Goal: Use online tool/utility: Utilize a website feature to perform a specific function

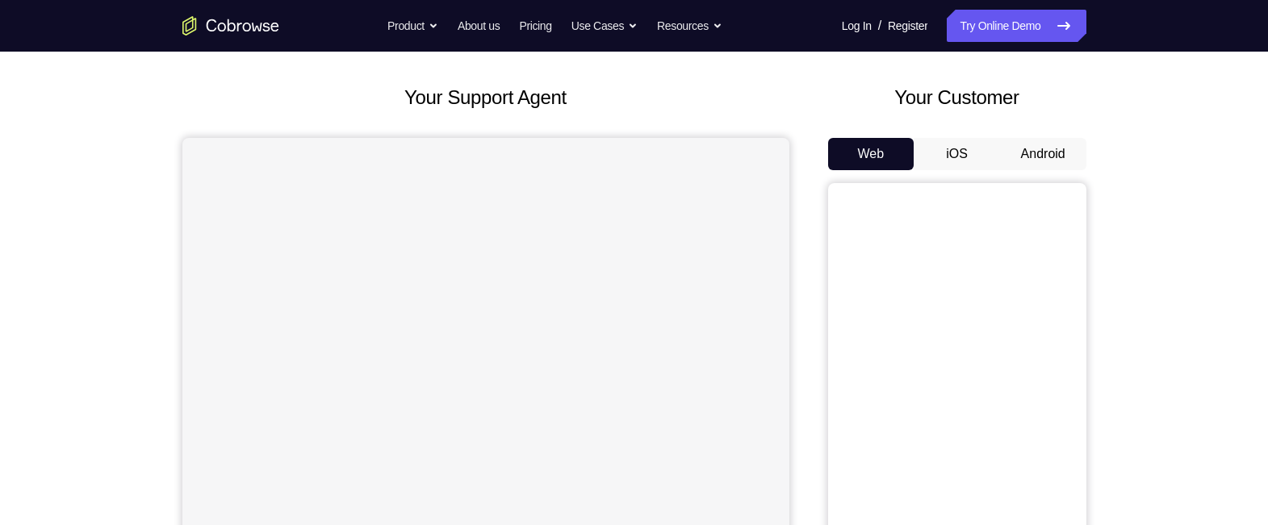
click at [1042, 149] on button "Android" at bounding box center [1043, 154] width 86 height 32
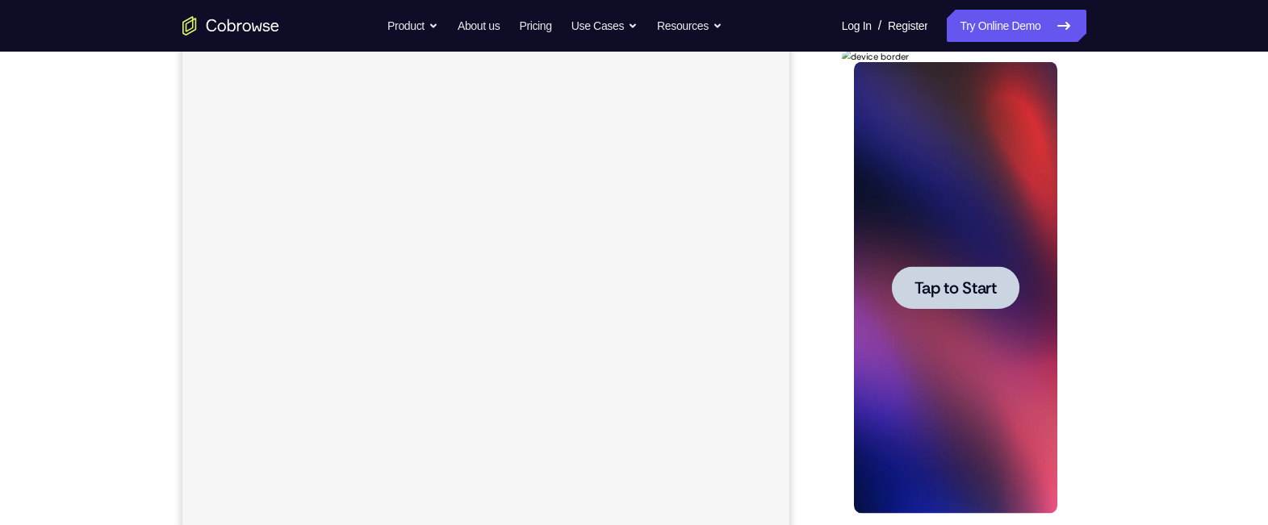
click at [903, 289] on div at bounding box center [955, 287] width 127 height 43
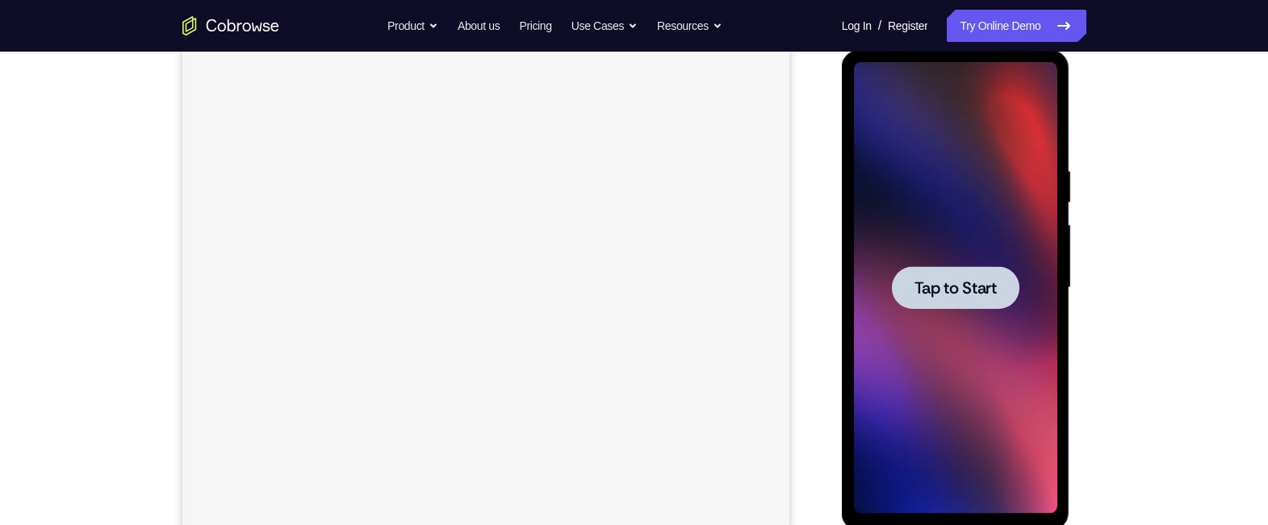
click at [920, 286] on span "Tap to Start" at bounding box center [955, 288] width 82 height 16
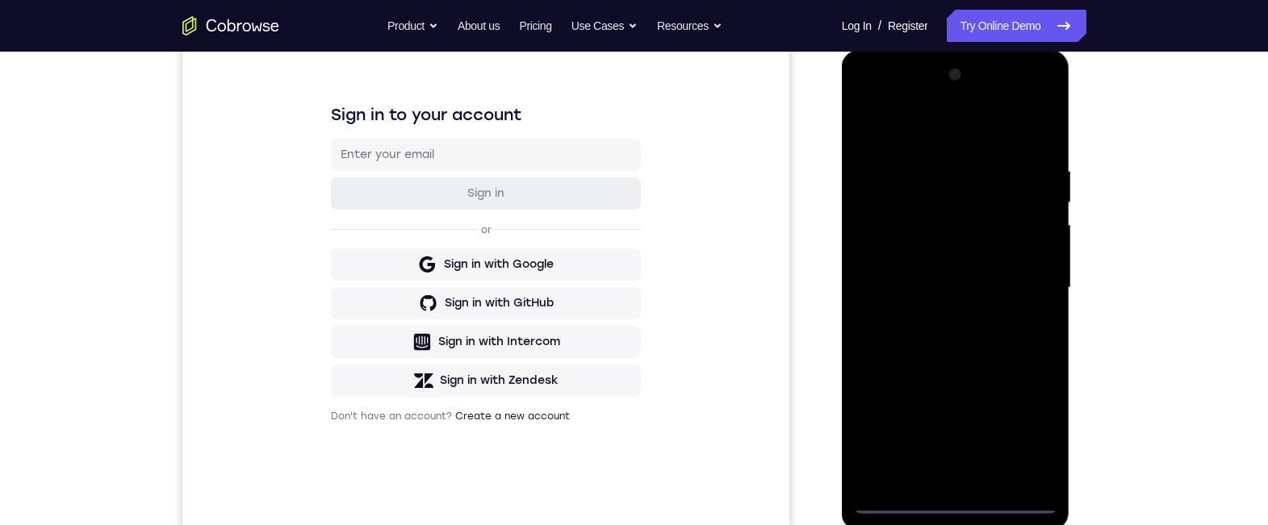
click at [960, 499] on div at bounding box center [955, 288] width 203 height 452
click at [1026, 431] on div at bounding box center [955, 288] width 203 height 452
click at [904, 136] on div at bounding box center [955, 288] width 203 height 452
click at [1024, 286] on div at bounding box center [955, 288] width 203 height 452
click at [939, 477] on div at bounding box center [955, 288] width 203 height 452
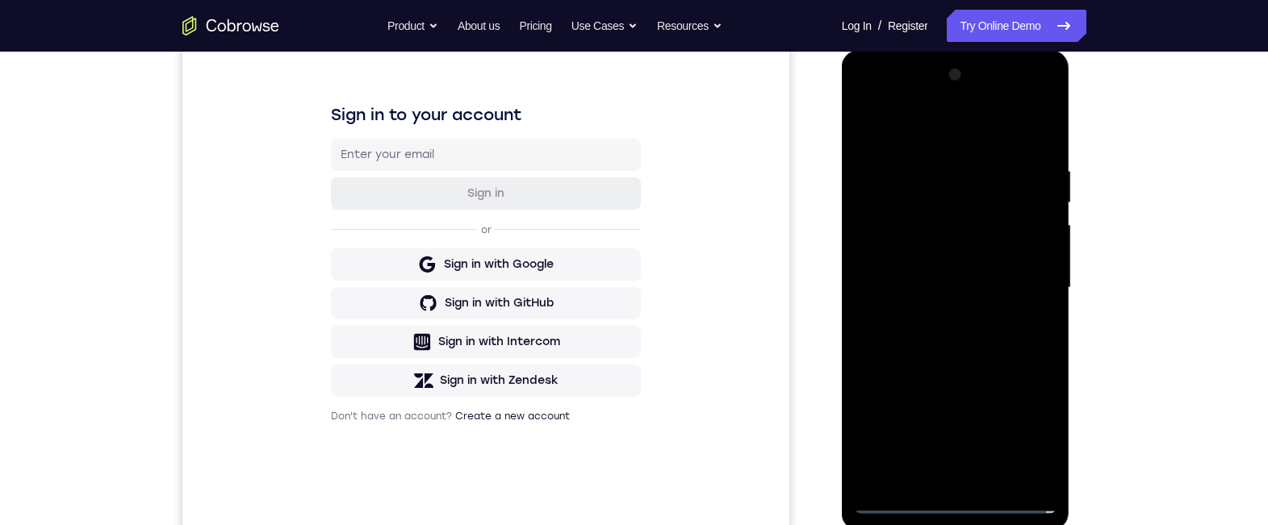
click at [905, 272] on div at bounding box center [955, 288] width 203 height 452
click at [905, 253] on div at bounding box center [955, 288] width 203 height 452
click at [917, 284] on div at bounding box center [955, 288] width 203 height 452
click at [921, 339] on div at bounding box center [955, 288] width 203 height 452
click at [972, 341] on div at bounding box center [955, 288] width 203 height 452
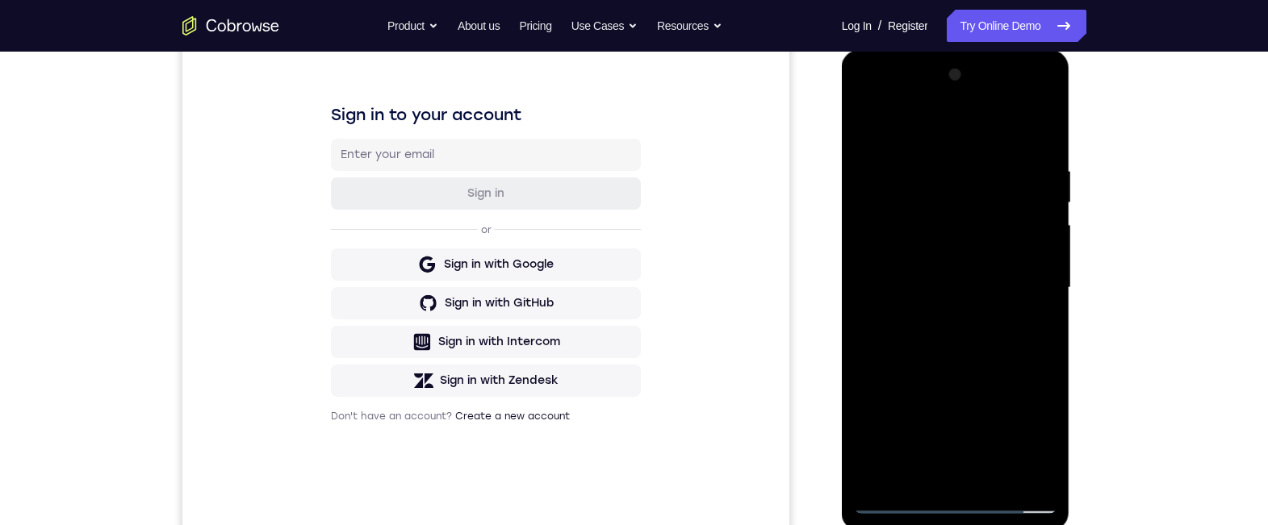
click at [1042, 141] on div at bounding box center [955, 288] width 203 height 452
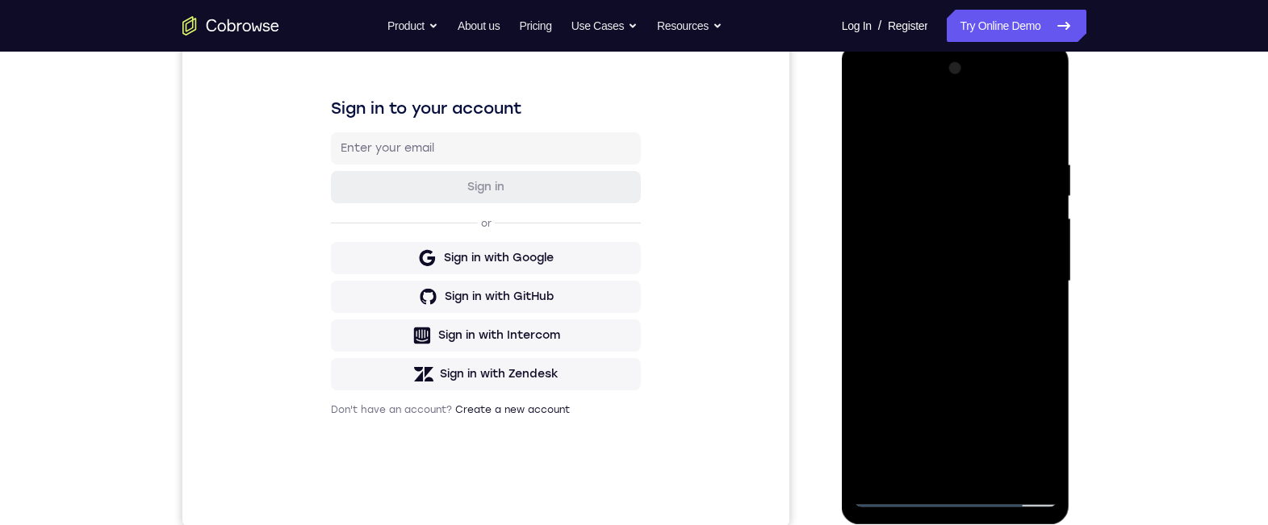
click at [1043, 115] on div at bounding box center [955, 282] width 203 height 452
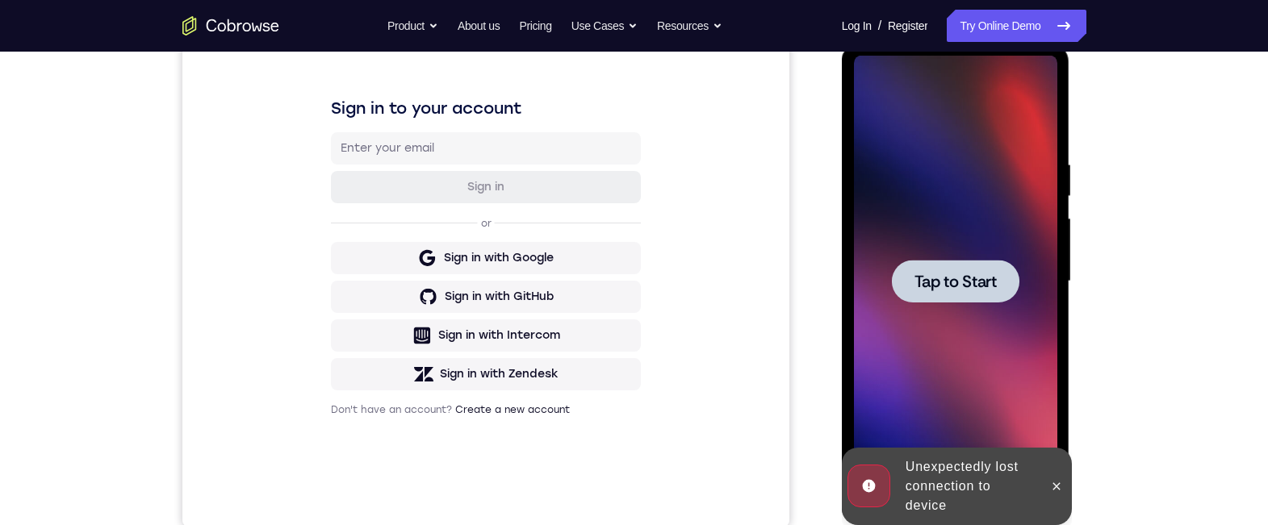
click at [963, 259] on div at bounding box center [955, 282] width 203 height 452
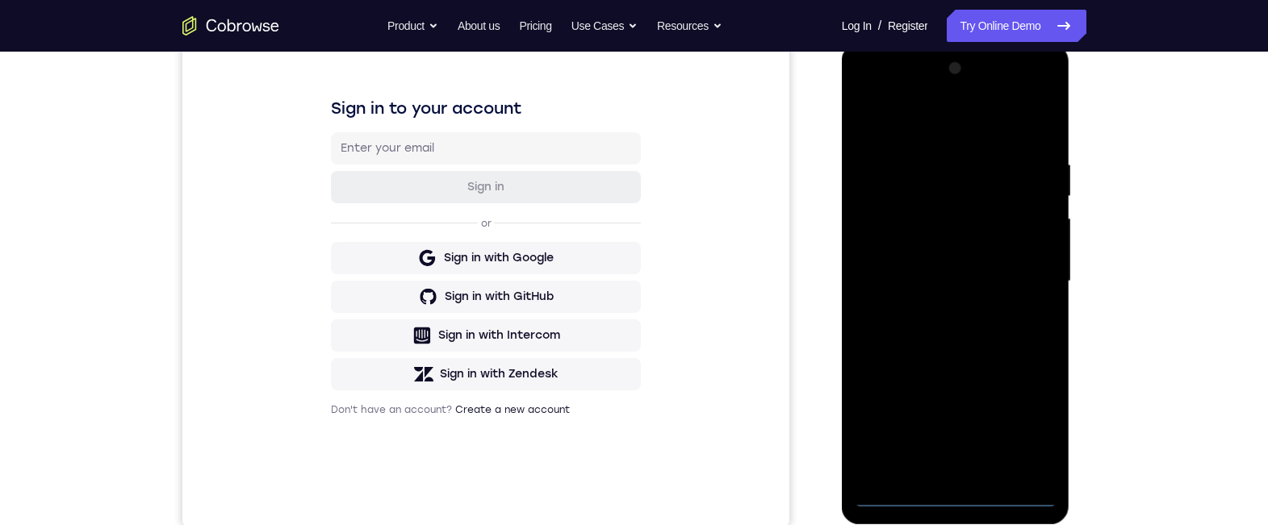
scroll to position [358, 0]
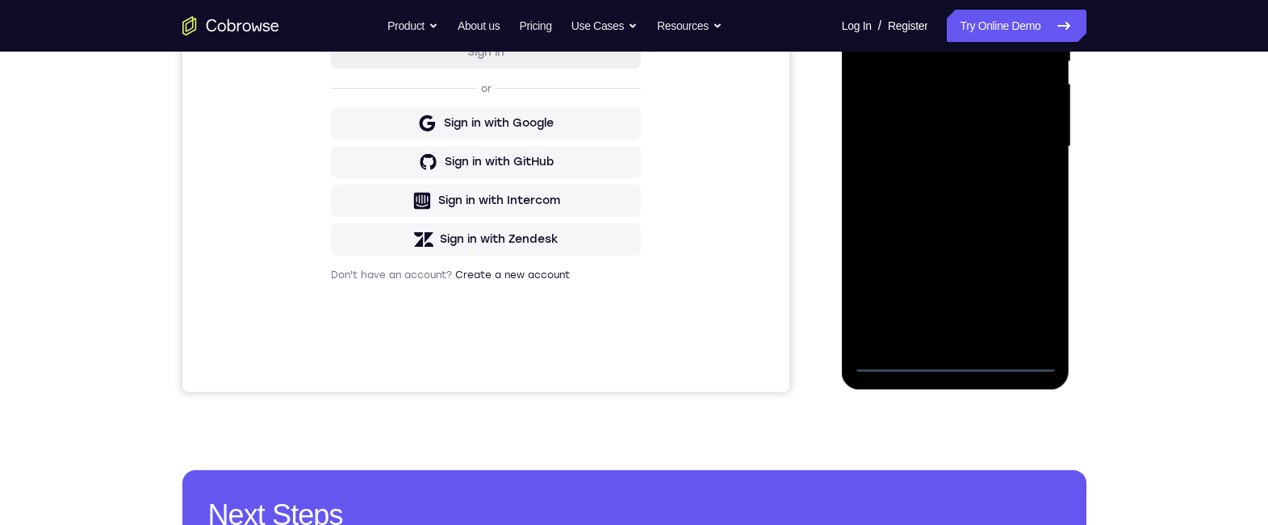
click at [954, 364] on div at bounding box center [955, 147] width 203 height 452
click at [1021, 286] on div at bounding box center [955, 147] width 203 height 452
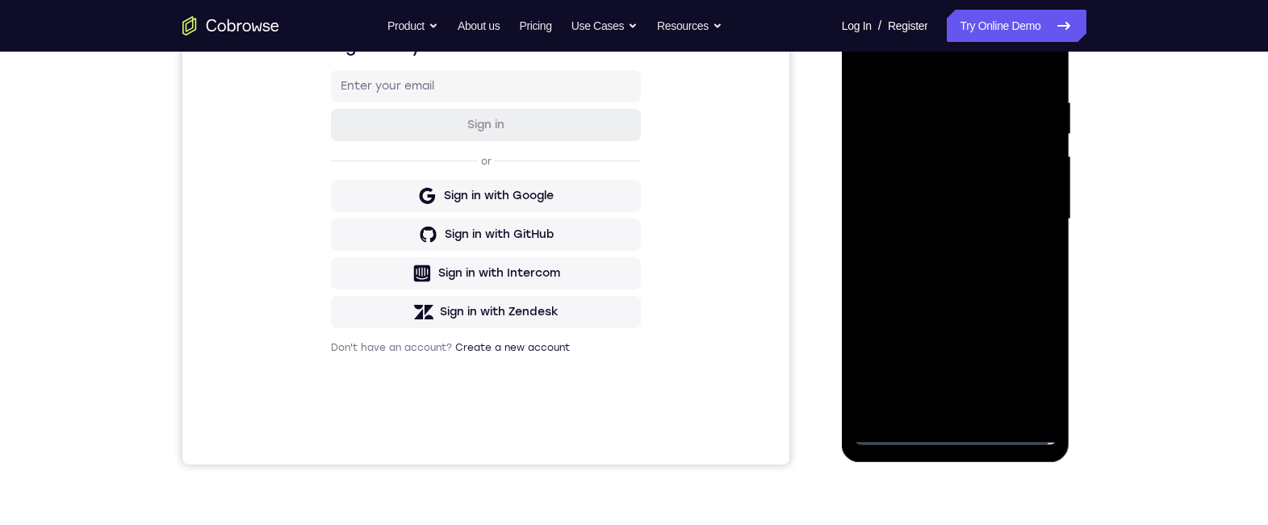
click at [901, 62] on div at bounding box center [955, 220] width 203 height 452
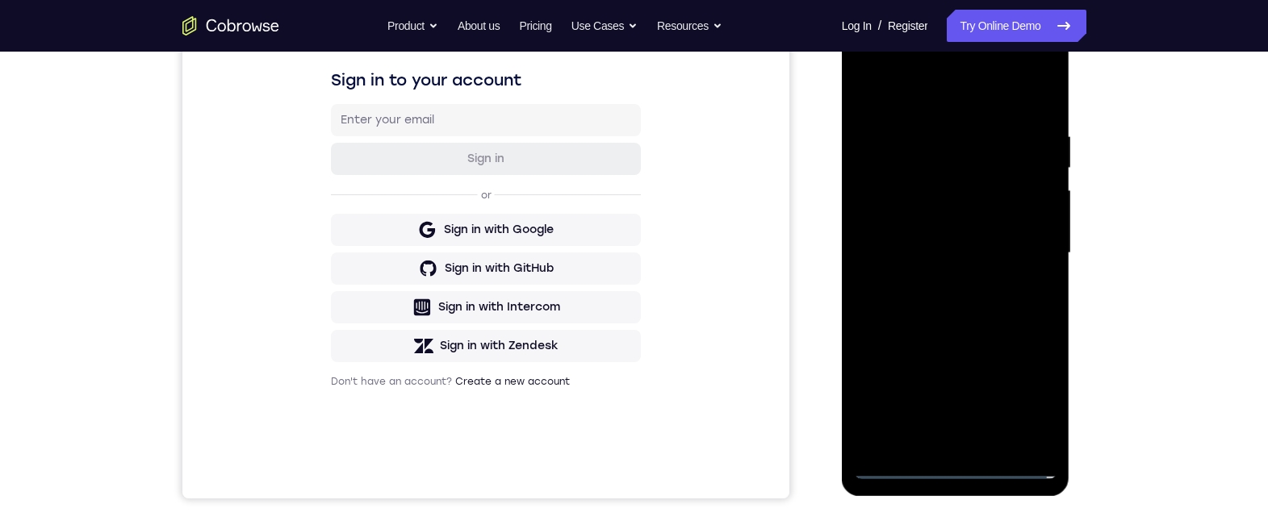
click at [1023, 246] on div at bounding box center [955, 253] width 203 height 452
click at [934, 281] on div at bounding box center [955, 253] width 203 height 452
click at [917, 228] on div at bounding box center [955, 253] width 203 height 452
click at [892, 213] on div at bounding box center [955, 253] width 203 height 452
click at [907, 244] on div at bounding box center [955, 253] width 203 height 452
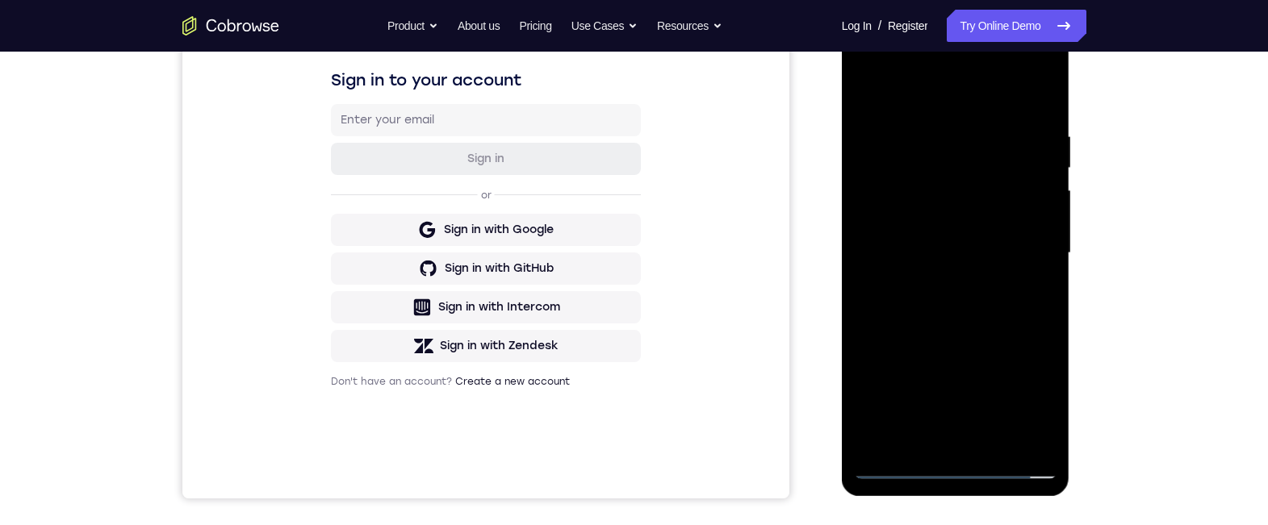
click at [909, 248] on div at bounding box center [955, 253] width 203 height 452
click at [930, 303] on div at bounding box center [955, 253] width 203 height 452
click at [932, 303] on div at bounding box center [955, 253] width 203 height 452
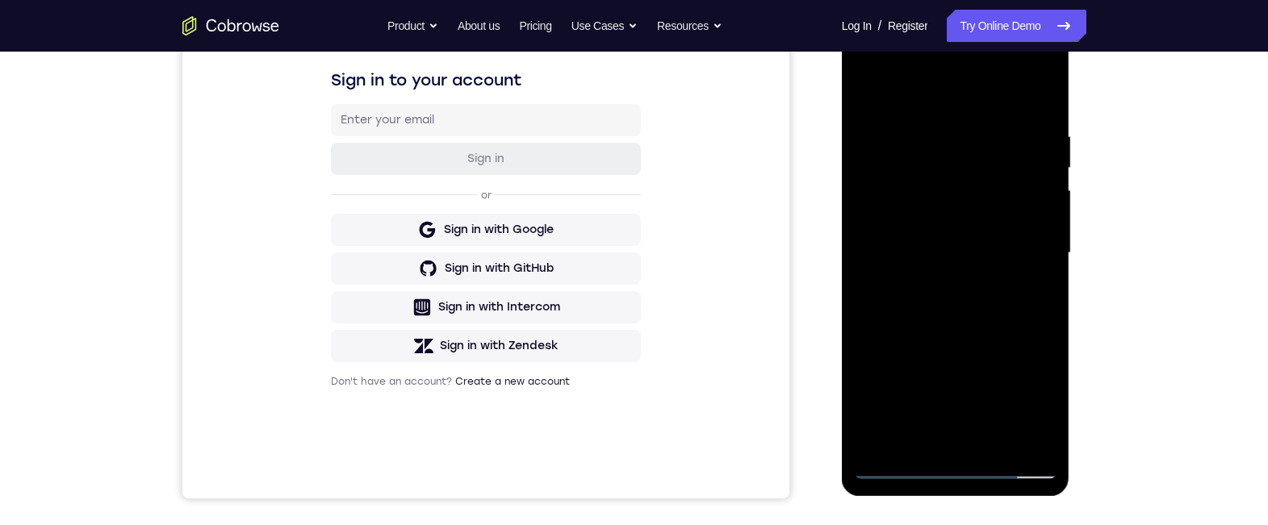
click at [951, 302] on div at bounding box center [955, 253] width 203 height 452
click at [958, 304] on div at bounding box center [955, 253] width 203 height 452
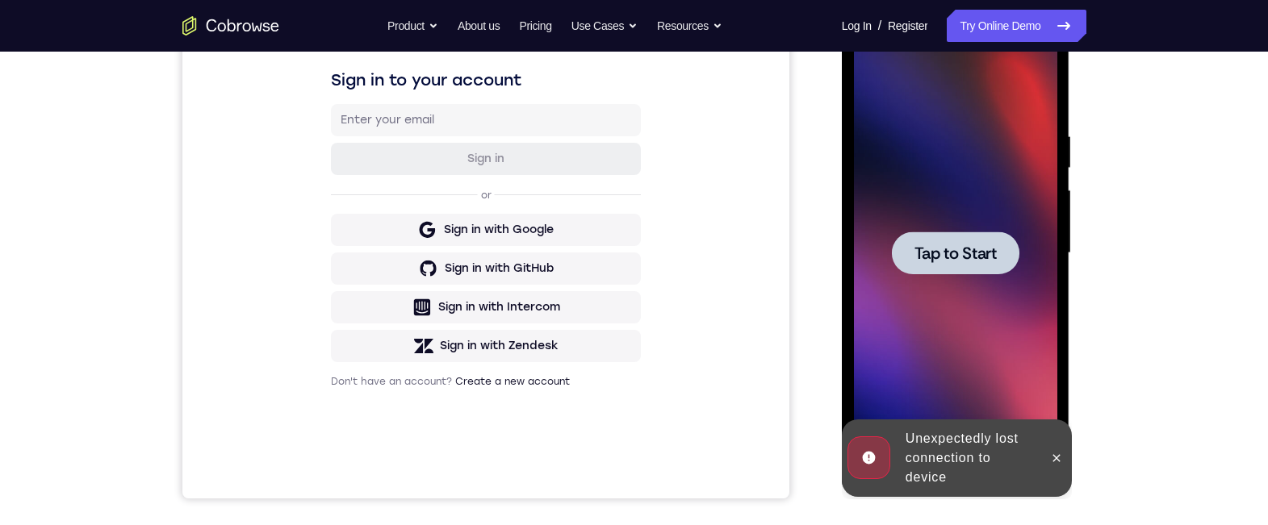
click at [953, 274] on div at bounding box center [955, 253] width 127 height 43
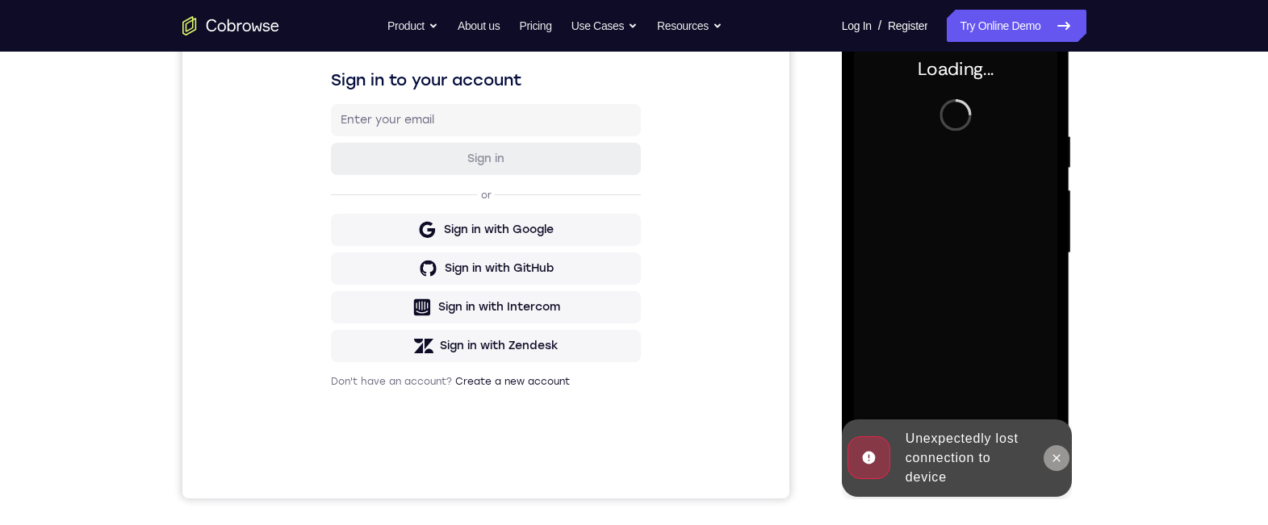
click at [1060, 455] on icon at bounding box center [1056, 458] width 13 height 13
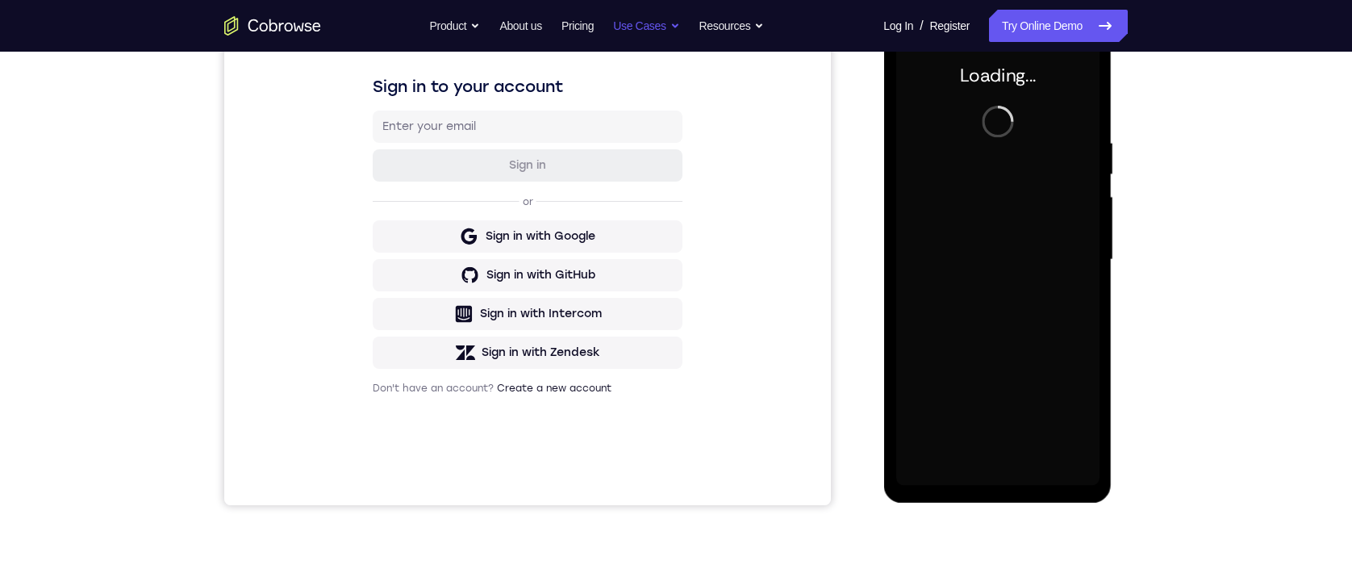
scroll to position [217, 0]
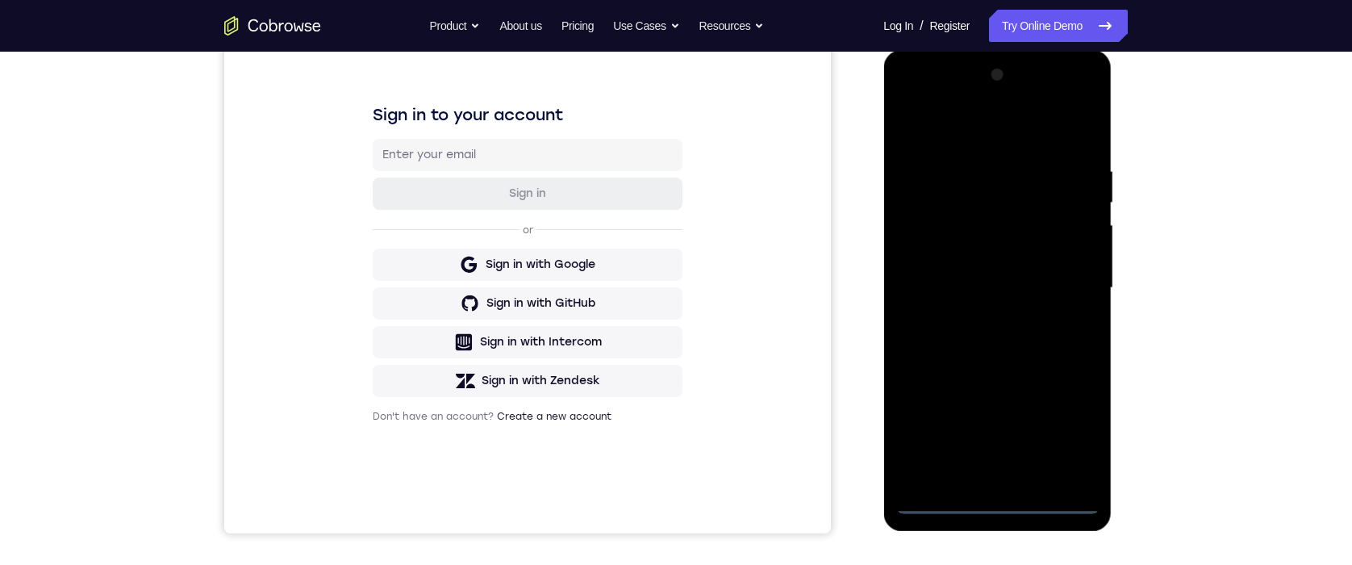
click at [1001, 493] on div at bounding box center [997, 288] width 203 height 452
click at [1001, 500] on div at bounding box center [997, 288] width 203 height 452
click at [1070, 437] on div at bounding box center [997, 288] width 203 height 452
click at [970, 134] on div at bounding box center [997, 288] width 203 height 452
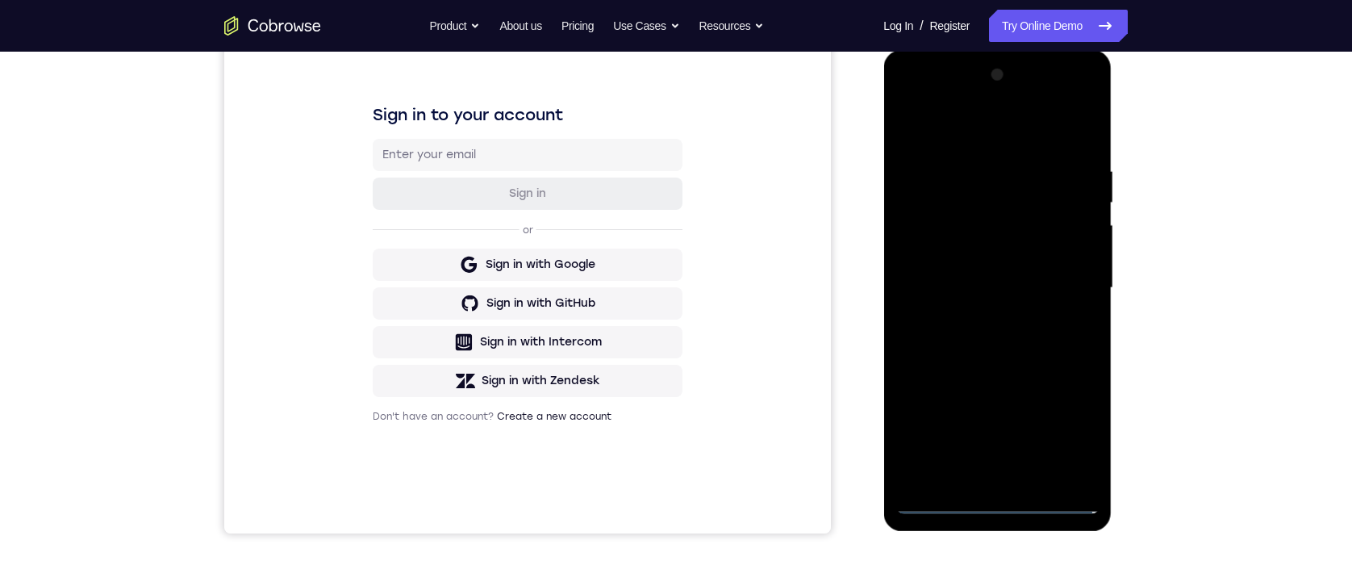
click at [1063, 276] on div at bounding box center [997, 288] width 203 height 452
click at [982, 316] on div at bounding box center [997, 288] width 203 height 452
click at [972, 249] on div at bounding box center [997, 288] width 203 height 452
click at [972, 271] on div at bounding box center [997, 288] width 203 height 452
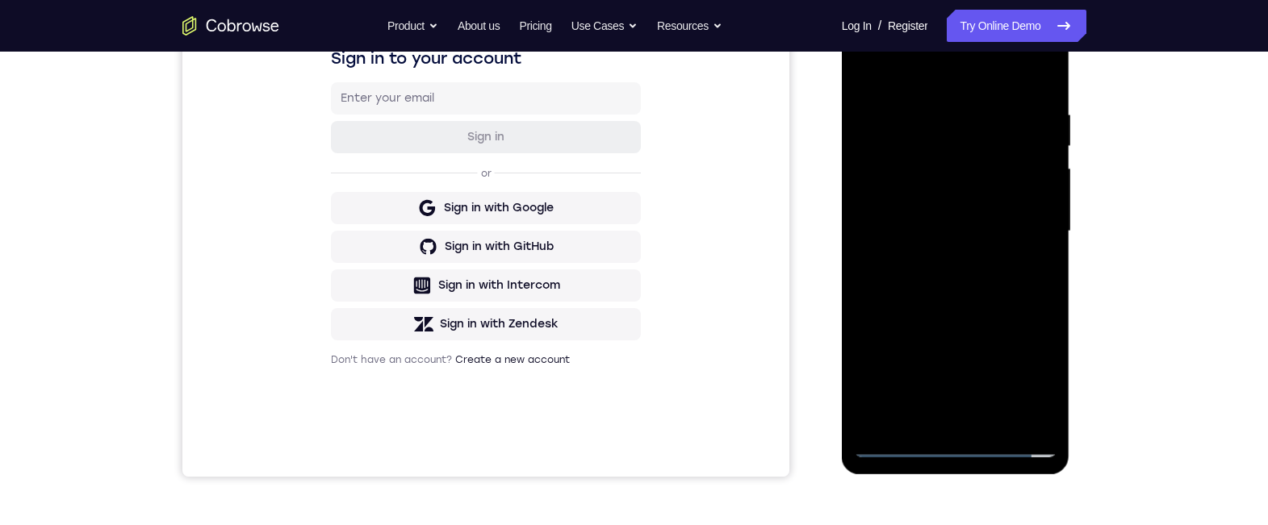
scroll to position [238, 0]
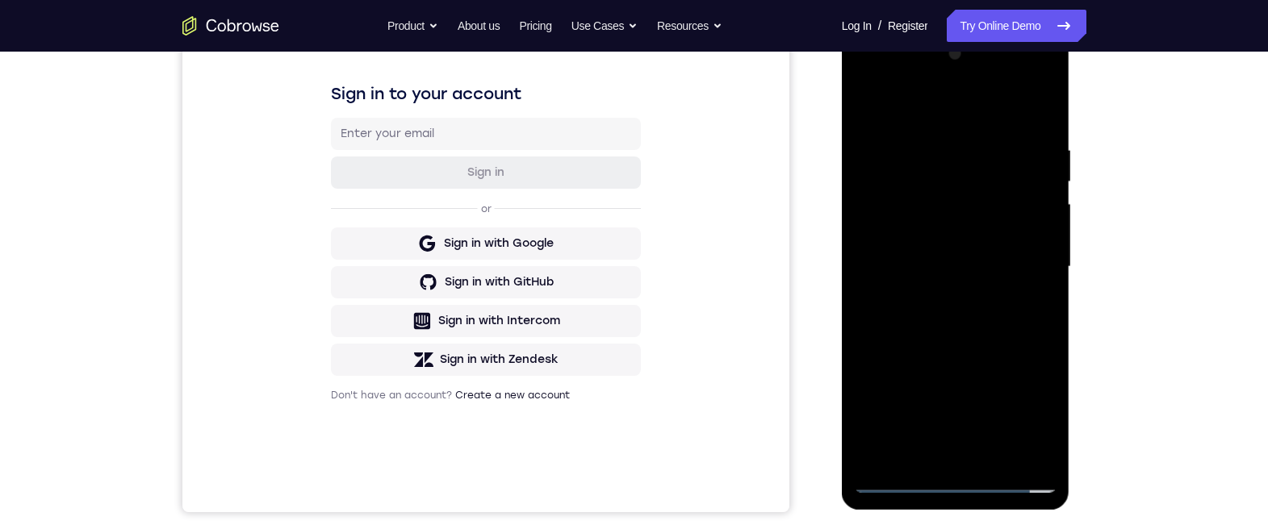
click at [946, 223] on div at bounding box center [955, 267] width 203 height 452
click at [992, 452] on div at bounding box center [955, 267] width 203 height 452
click at [943, 349] on div at bounding box center [955, 267] width 203 height 452
click at [949, 296] on div at bounding box center [955, 267] width 203 height 452
click at [926, 294] on div at bounding box center [955, 267] width 203 height 452
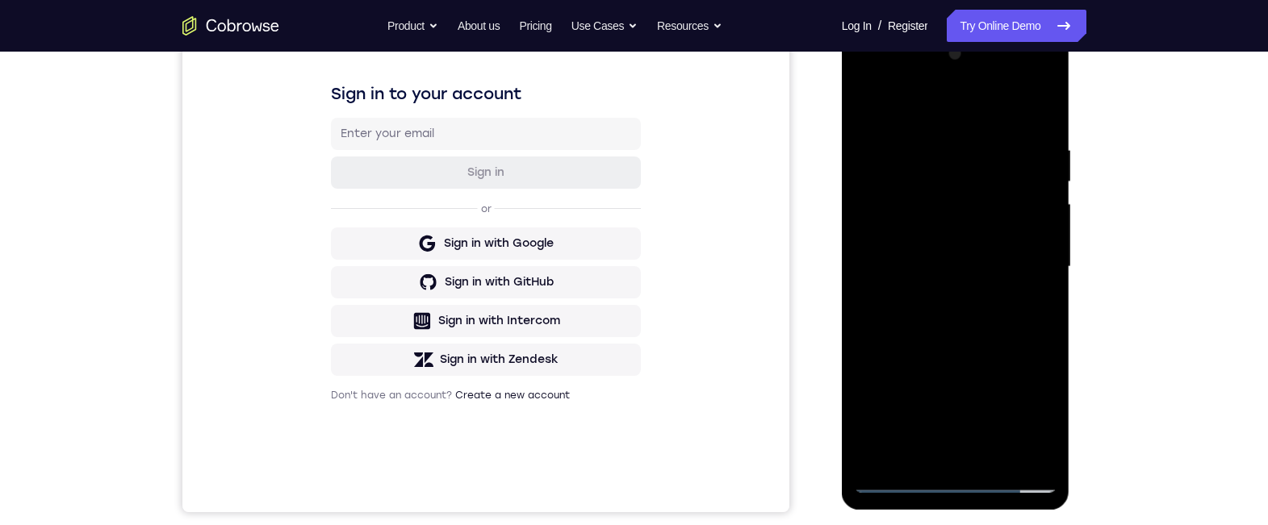
click at [923, 287] on div at bounding box center [955, 267] width 203 height 452
